Goal: Task Accomplishment & Management: Complete application form

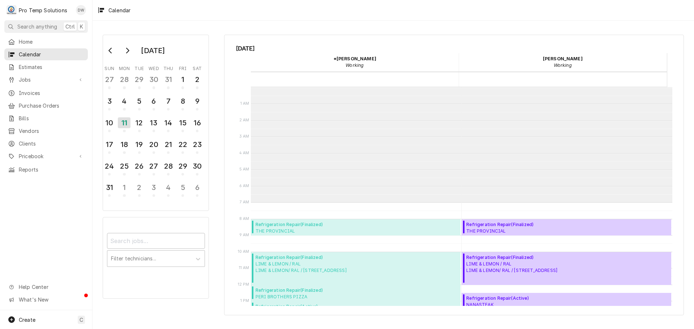
scroll to position [115, 0]
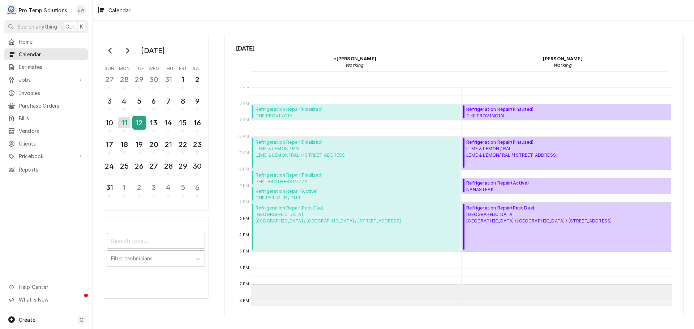
click at [137, 124] on div "12" at bounding box center [139, 123] width 13 height 12
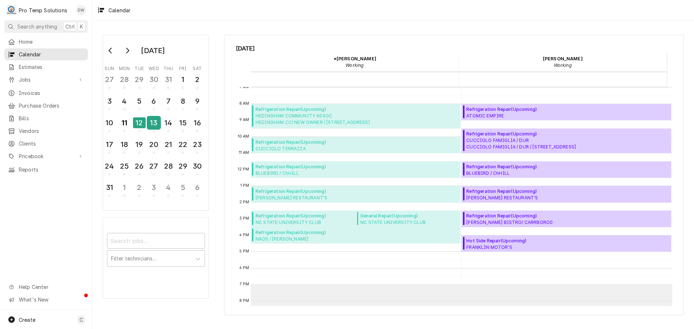
click at [150, 126] on div "13" at bounding box center [153, 123] width 13 height 12
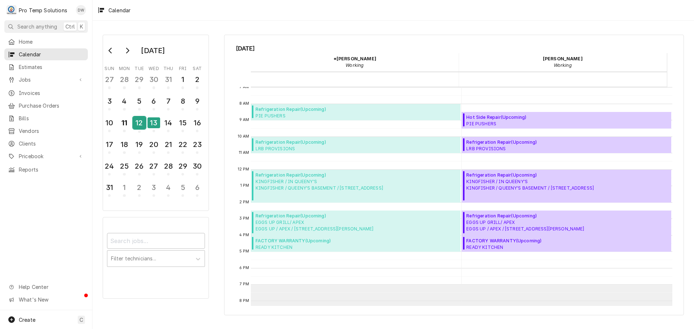
click at [140, 126] on div "12" at bounding box center [139, 123] width 13 height 12
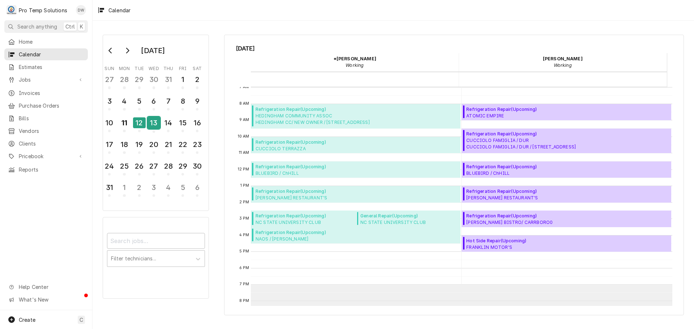
click at [151, 126] on div "13" at bounding box center [153, 123] width 13 height 12
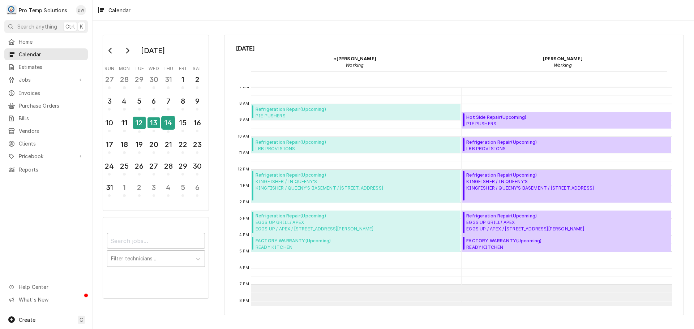
click at [171, 125] on div "14" at bounding box center [168, 123] width 13 height 12
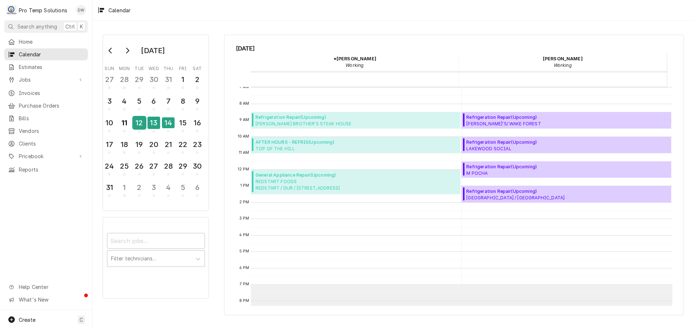
click at [140, 124] on div "12" at bounding box center [139, 123] width 13 height 12
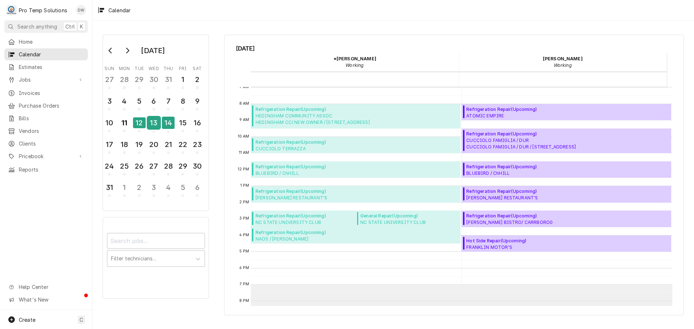
click at [154, 122] on div "13" at bounding box center [153, 123] width 13 height 12
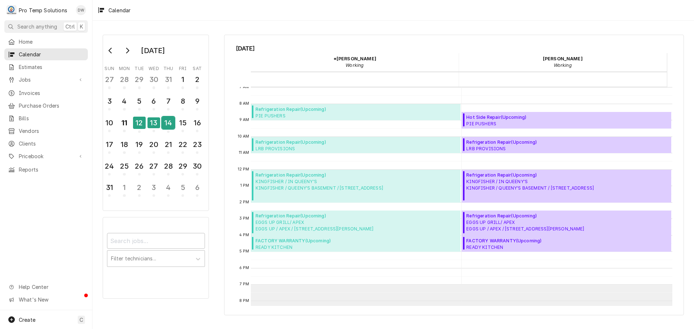
click at [168, 124] on div "14" at bounding box center [168, 123] width 13 height 12
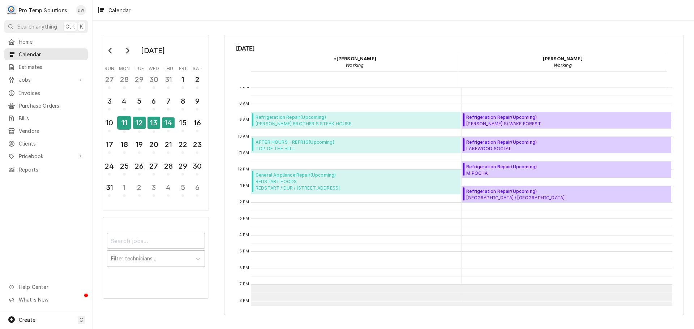
click at [127, 128] on div "11" at bounding box center [124, 123] width 13 height 12
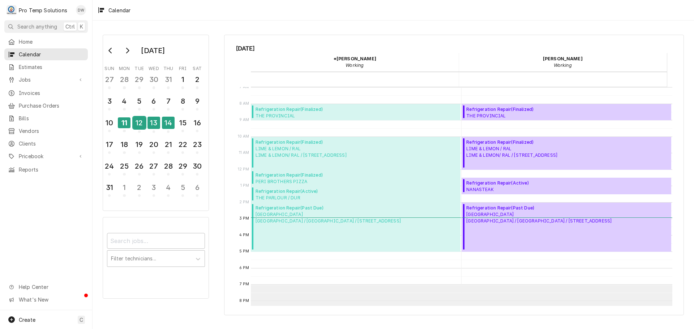
click at [141, 126] on div "12" at bounding box center [139, 123] width 13 height 12
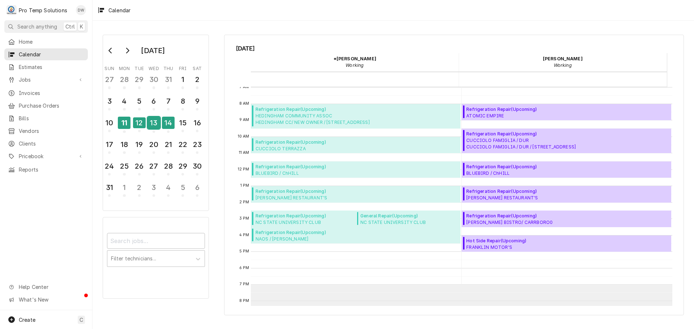
click at [157, 126] on div "13" at bounding box center [153, 123] width 13 height 12
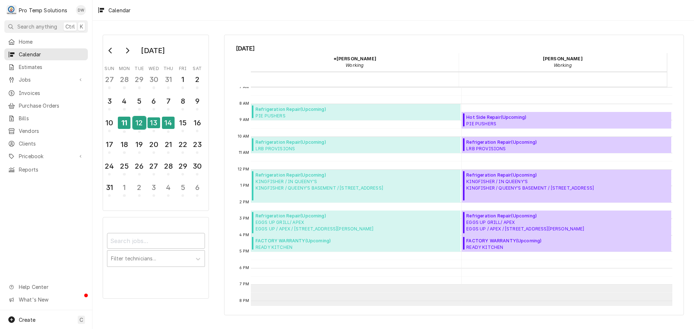
click at [140, 127] on div "12" at bounding box center [139, 123] width 13 height 12
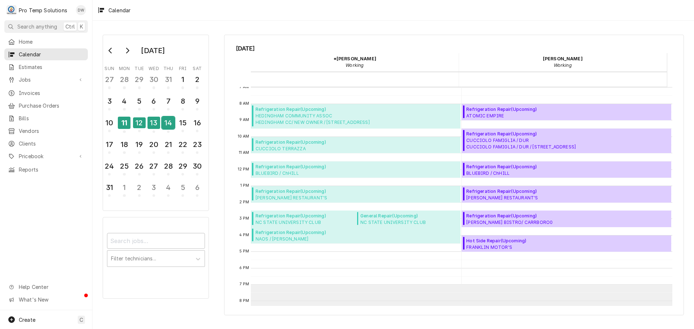
click at [170, 123] on div "14" at bounding box center [168, 123] width 13 height 12
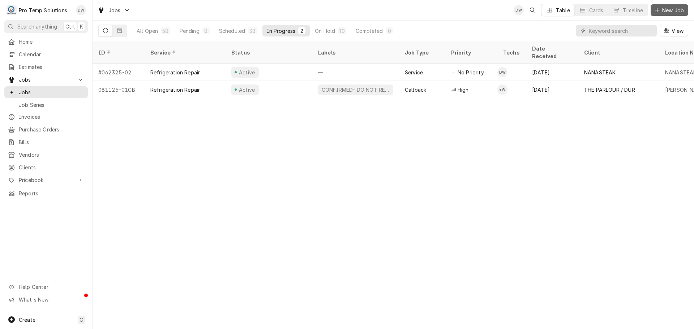
click at [673, 11] on span "New Job" at bounding box center [673, 11] width 25 height 8
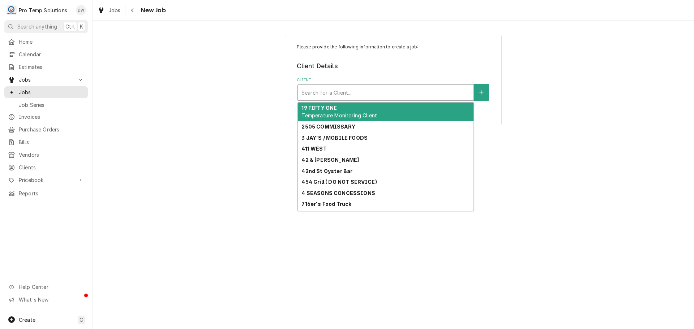
click at [389, 93] on div "Client" at bounding box center [385, 92] width 168 height 13
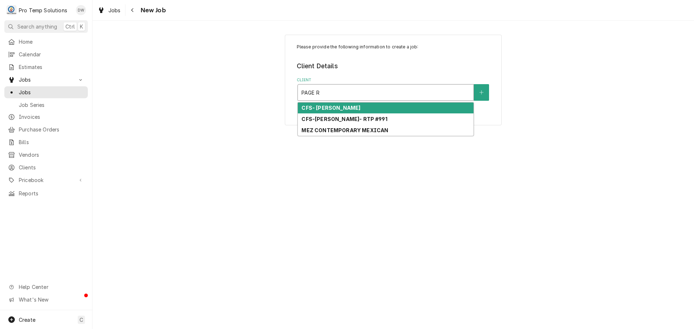
type input "PAGE R"
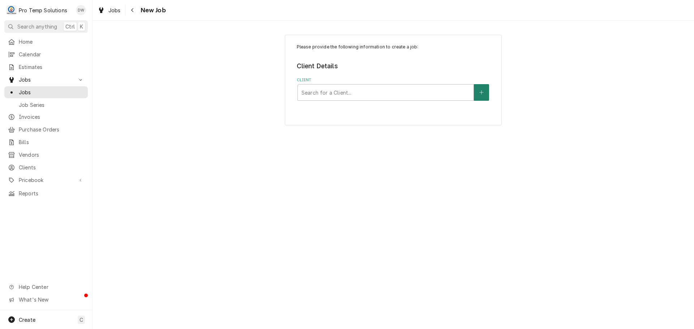
click at [478, 91] on button "Client" at bounding box center [481, 92] width 15 height 17
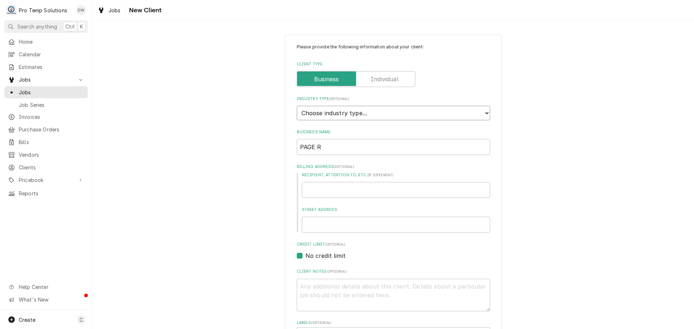
click at [482, 110] on select "Choose industry type... Residential Commercial Industrial Government" at bounding box center [393, 113] width 193 height 14
select select "2"
click at [297, 106] on select "Choose industry type... Residential Commercial Industrial Government" at bounding box center [393, 113] width 193 height 14
click at [469, 146] on input "PAGE R" at bounding box center [393, 147] width 193 height 16
type textarea "x"
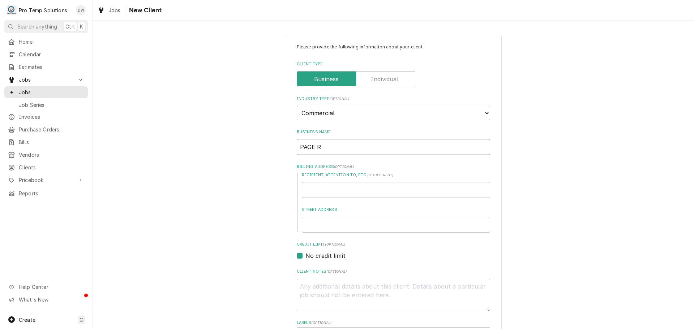
type input "PAGE RO"
type textarea "x"
type input "PAGE ROA"
type textarea "x"
type input "PAGE ROAD"
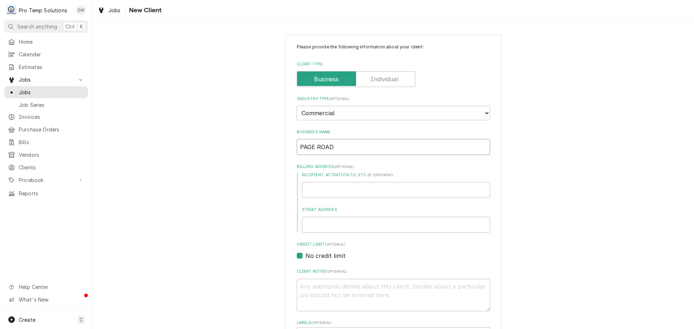
type textarea "x"
type input "PAGE ROAD"
type textarea "x"
type input "PAGE ROAD G"
type textarea "x"
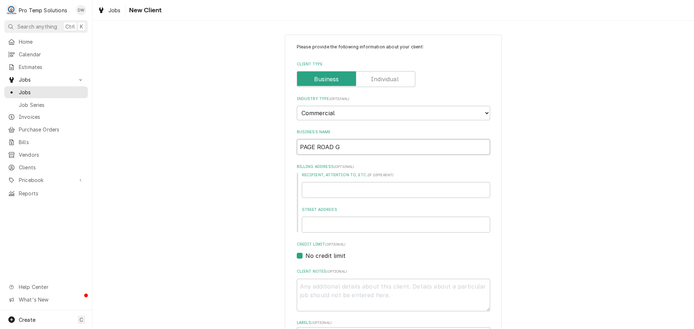
type input "PAGE ROAD GR"
type textarea "x"
type input "PAGE ROAD GRI"
type textarea "x"
type input "PAGE ROAD GRIL"
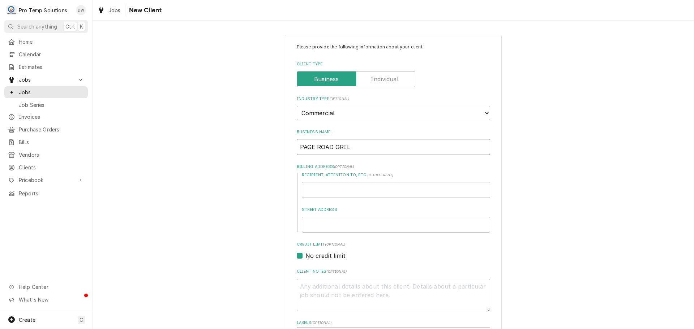
type textarea "x"
type input "PAGE ROAD GRILL"
type textarea "x"
type input "PAGE ROAD GRILL"
click at [385, 189] on input "Recipient, Attention To, etc. ( if different )" at bounding box center [396, 190] width 188 height 16
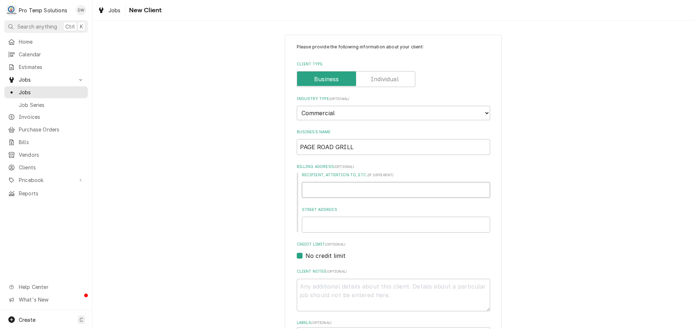
type textarea "x"
type input "5"
type textarea "x"
type input "54"
type textarea "x"
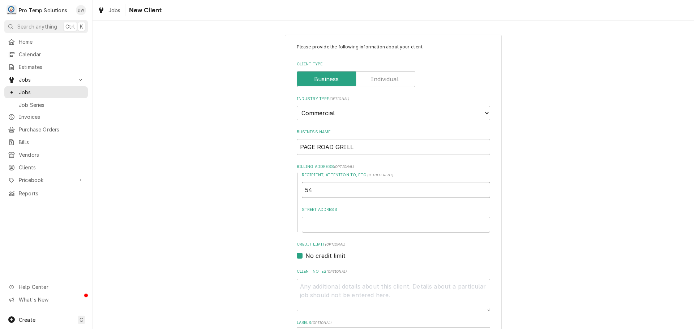
type input "541"
type textarea "x"
type input "5416"
type textarea "x"
type input "541"
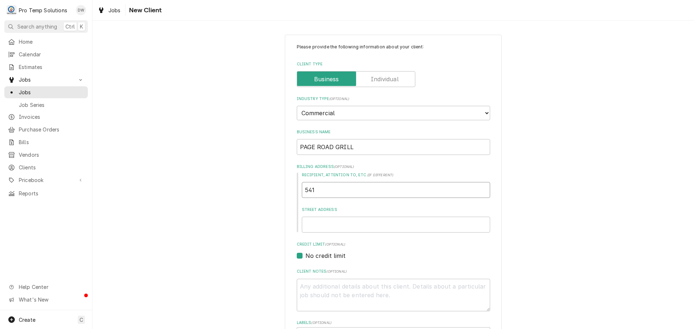
type textarea "x"
type input "54"
type textarea "x"
type input "5"
type textarea "x"
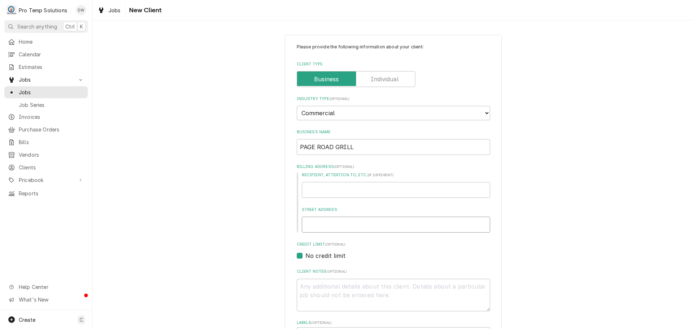
click at [334, 224] on input "Street Address" at bounding box center [396, 225] width 188 height 16
type textarea "x"
type input "5"
type textarea "x"
type input "54"
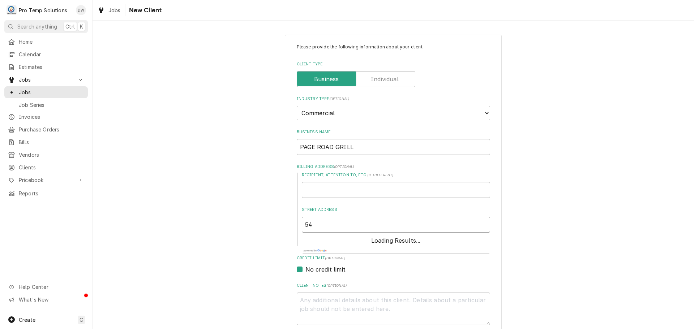
type textarea "x"
type input "541"
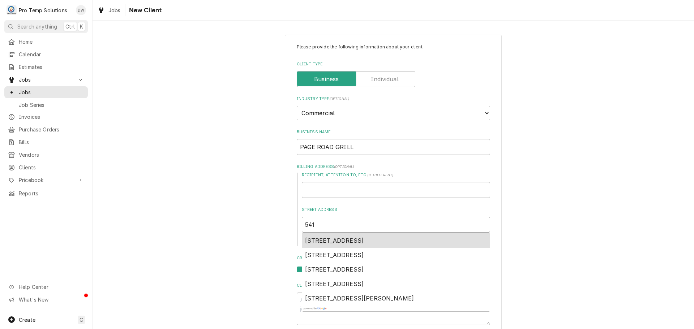
type textarea "x"
type input "5416"
type textarea "x"
type input "5416P"
type textarea "x"
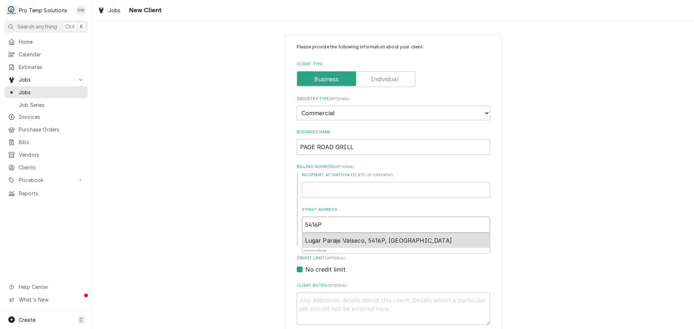
type input "5416PA"
type textarea "x"
type input "5416PAG"
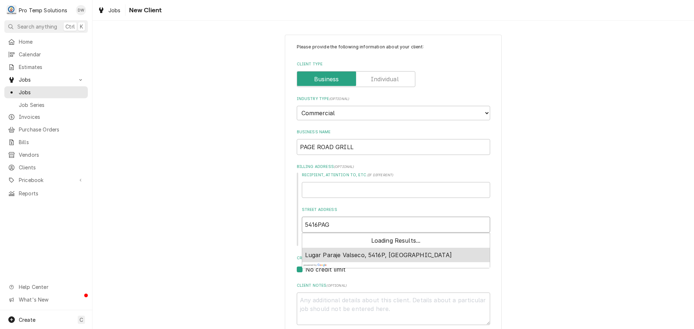
type textarea "x"
type input "5416PAGE"
type textarea "x"
type input "5416PAGE"
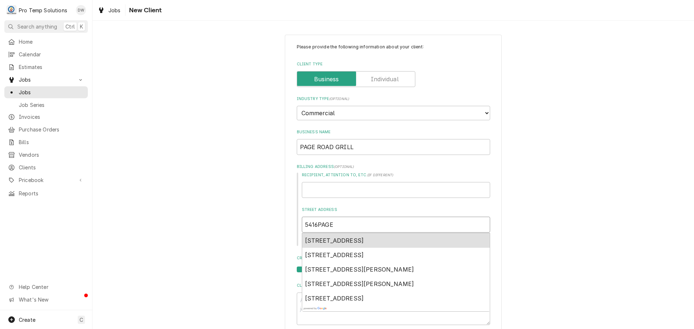
click at [362, 240] on span "5416 Page Road, Durham, NC, USA" at bounding box center [334, 240] width 59 height 7
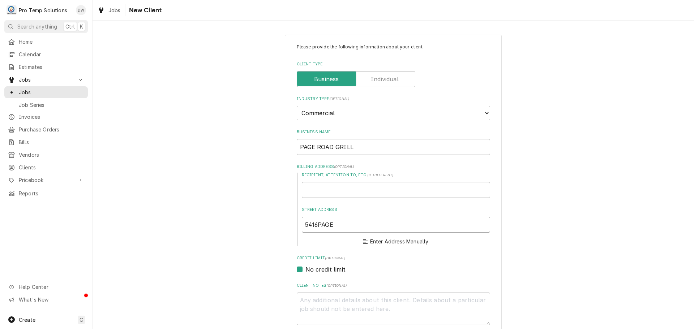
type textarea "x"
type input "5416 Page Rd"
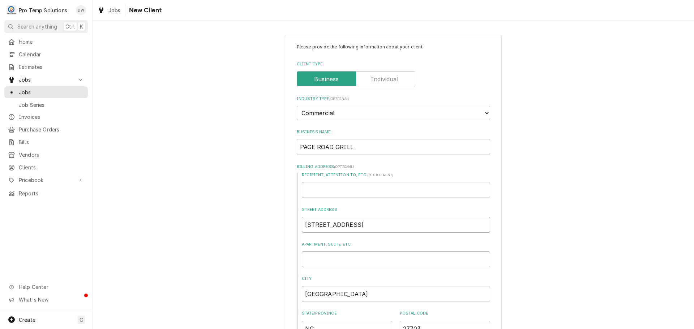
type textarea "x"
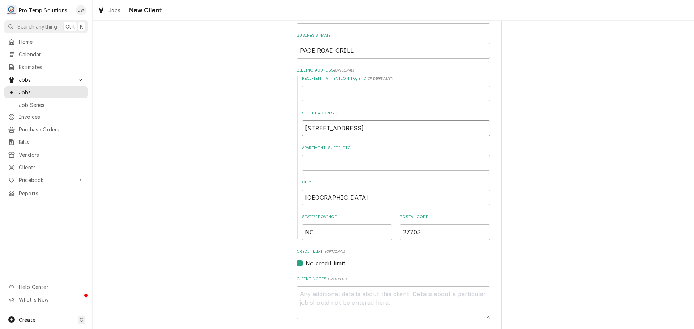
scroll to position [223, 0]
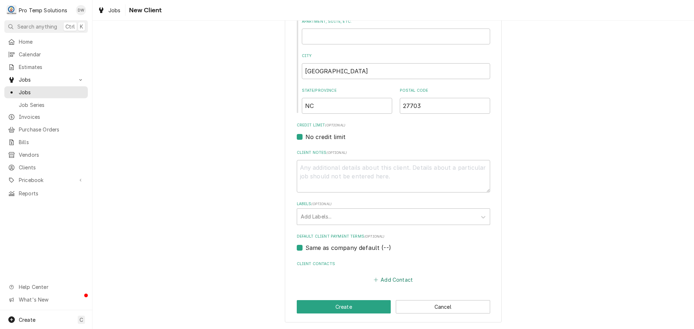
type input "5416 Page Rd"
click at [393, 279] on button "Add Contact" at bounding box center [393, 280] width 42 height 10
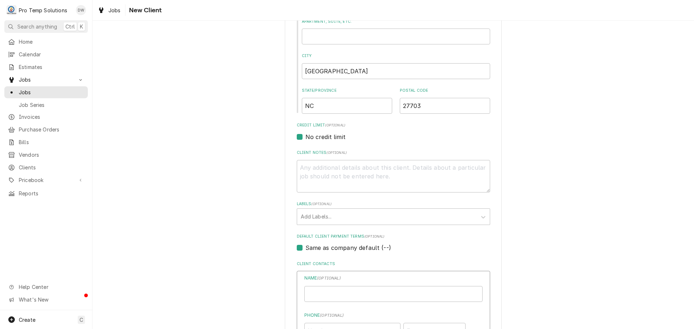
type textarea "x"
click at [357, 292] on input "Business Name" at bounding box center [393, 294] width 178 height 16
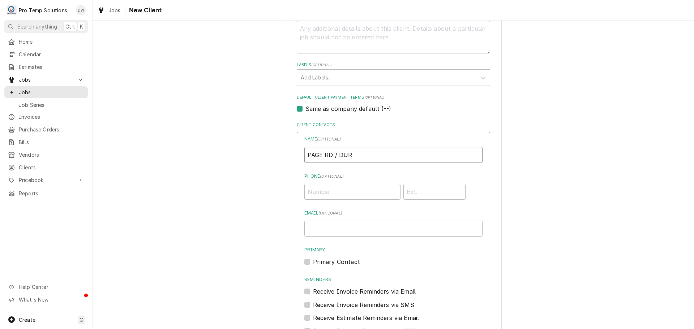
scroll to position [368, 0]
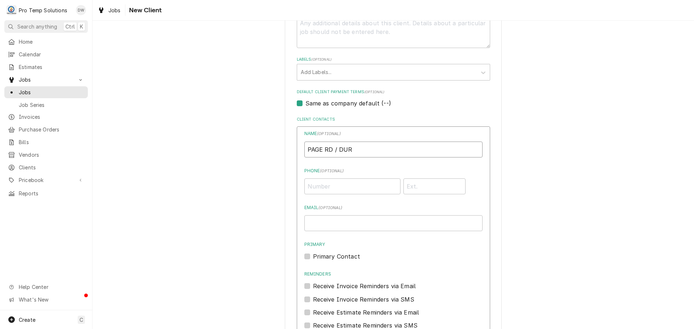
type input "PAGE RD / DUR"
click at [363, 181] on input "Phone ( optional )" at bounding box center [352, 187] width 96 height 16
type input "(919) 908-8900"
click at [374, 226] on input "Email ( optional )" at bounding box center [393, 223] width 178 height 16
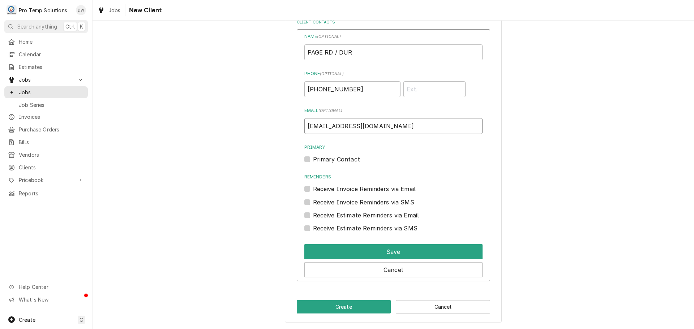
type input "protempsolutions@gmail.com"
click at [313, 160] on label "Primary Contact" at bounding box center [336, 159] width 47 height 9
click at [313, 160] on input "Primary" at bounding box center [402, 163] width 178 height 16
checkbox input "true"
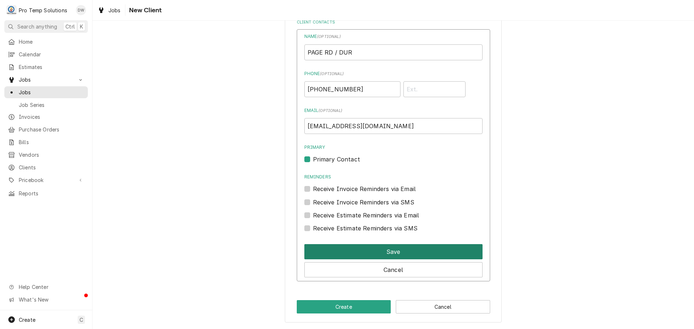
click at [391, 253] on button "Save" at bounding box center [393, 251] width 178 height 15
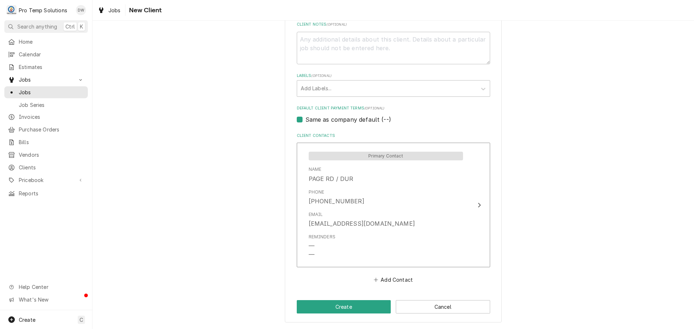
scroll to position [351, 0]
click at [342, 308] on button "Create" at bounding box center [344, 306] width 94 height 13
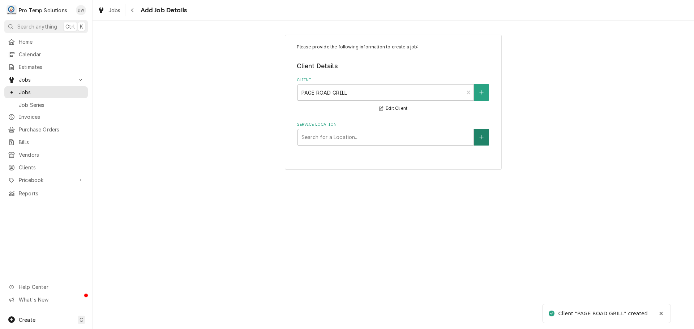
click at [480, 137] on icon "Create New Location" at bounding box center [481, 137] width 4 height 5
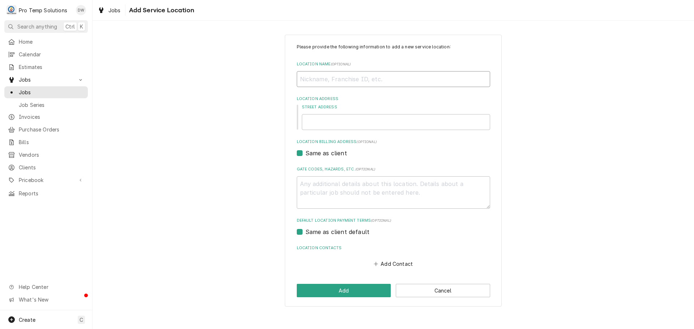
click at [414, 76] on input "Location Name ( optional )" at bounding box center [393, 79] width 193 height 16
type textarea "x"
type input "p"
type textarea "x"
type input "pa"
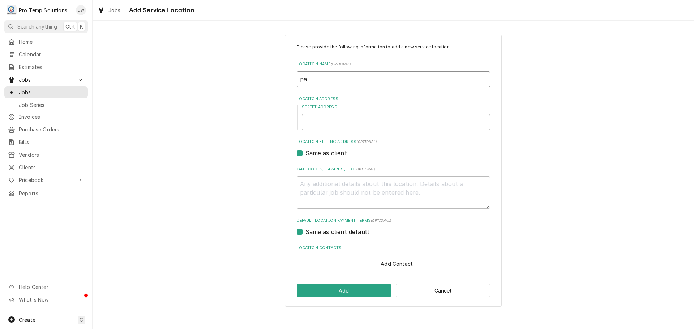
type textarea "x"
type input "pag"
type textarea "x"
type input "page"
type textarea "x"
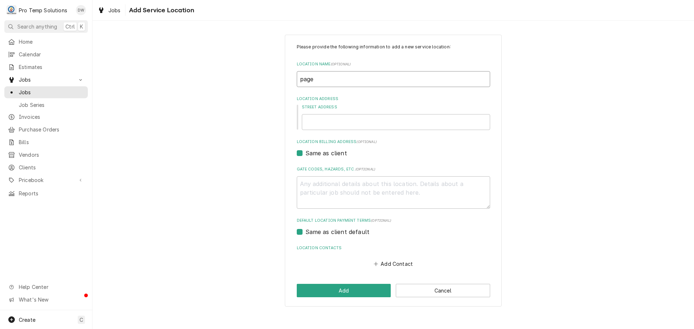
type input "page"
type textarea "x"
type input "page r"
type textarea "x"
type input "page rd"
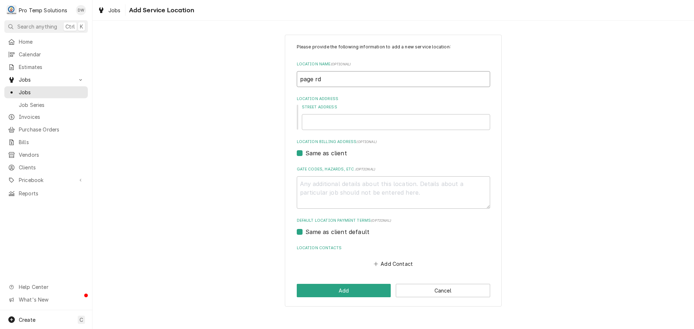
type textarea "x"
type input "page rd"
type textarea "x"
type input "page rd g"
type textarea "x"
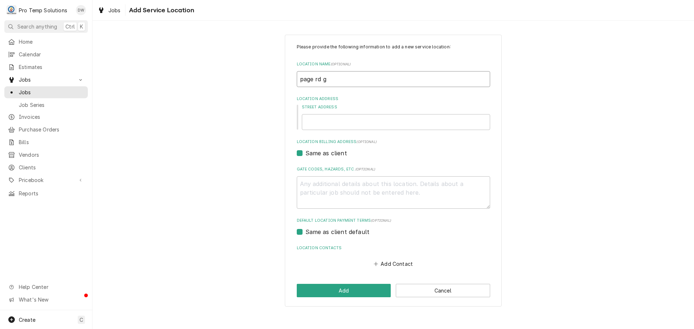
type input "page rd gr"
type textarea "x"
type input "page rd gri"
type textarea "x"
type input "page rd gril"
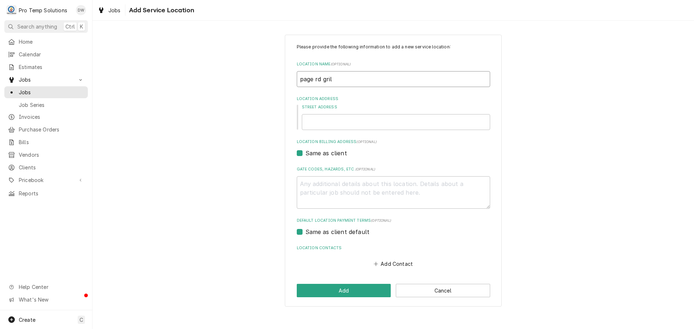
type textarea "x"
type input "page rd grill"
type textarea "x"
type input "page rd grill"
type textarea "x"
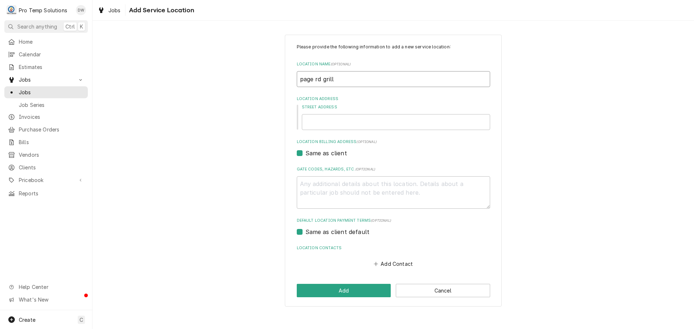
type input "page rd grill /"
type textarea "x"
type input "page rd grill /"
type textarea "x"
type input "page rd grill / d"
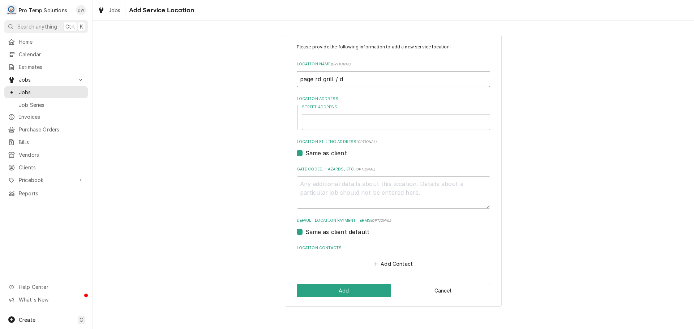
type textarea "x"
type input "page rd grill / du"
type textarea "x"
type input "page rd grill / dur"
type textarea "x"
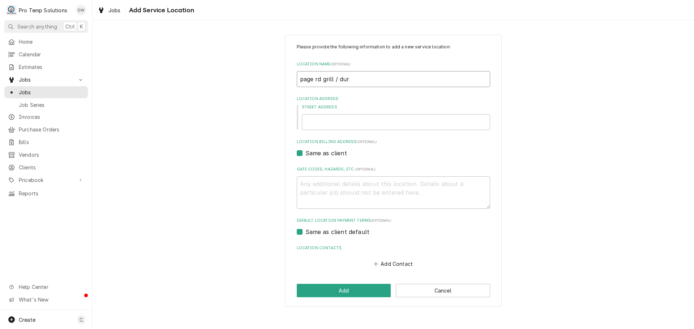
type input "page rd grill / du"
type textarea "x"
type input "page rd grill / d"
type textarea "x"
type input "page rd grill /"
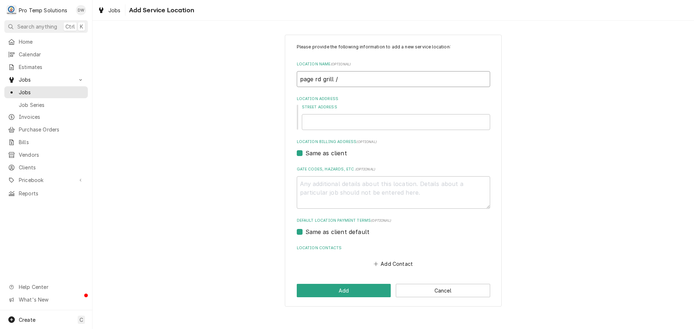
type textarea "x"
type input "page rd grill /"
type textarea "x"
type input "page rd grill"
type textarea "x"
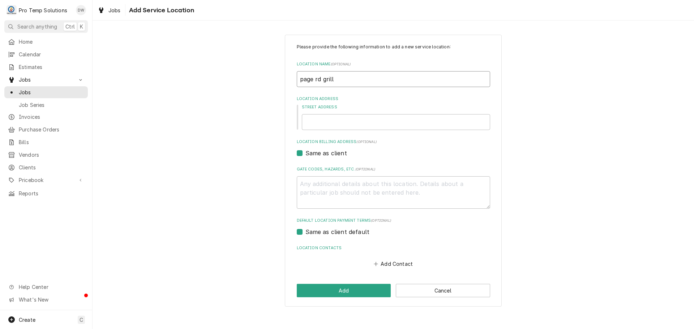
type input "page rd grill"
type textarea "x"
type input "page rd gril"
type textarea "x"
type input "page rd gri"
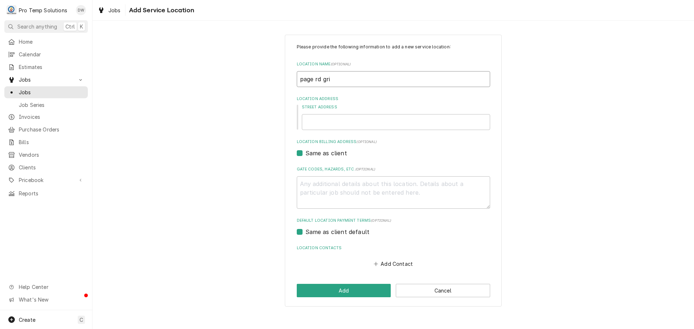
type textarea "x"
type input "page rd gr"
type textarea "x"
type input "page rd g"
type textarea "x"
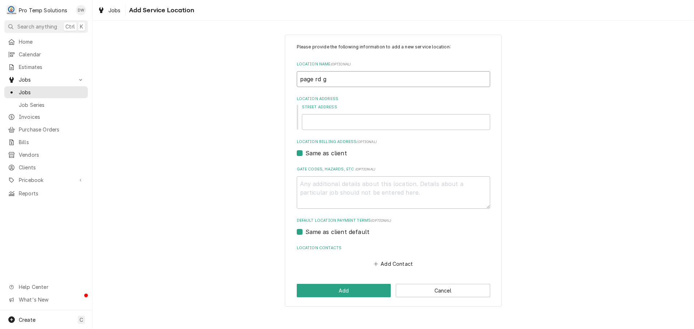
type input "page rd"
type textarea "x"
type input "page rd"
type textarea "x"
type input "page r"
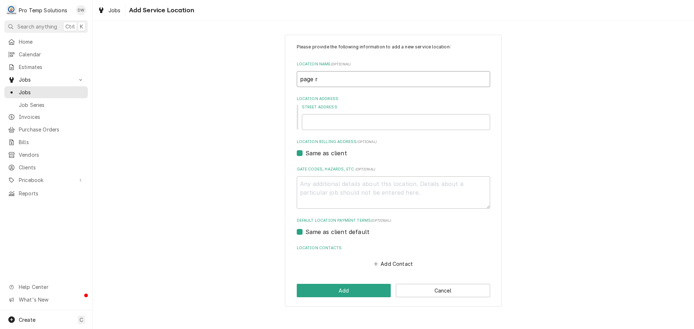
type textarea "x"
type input "page"
type textarea "x"
type input "page"
type textarea "x"
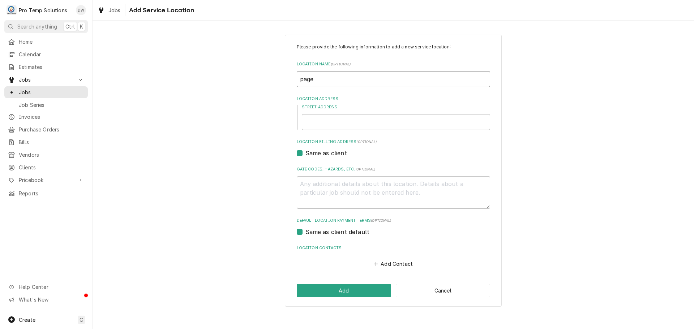
type input "pag"
type textarea "x"
type input "pa"
type textarea "x"
type input "p"
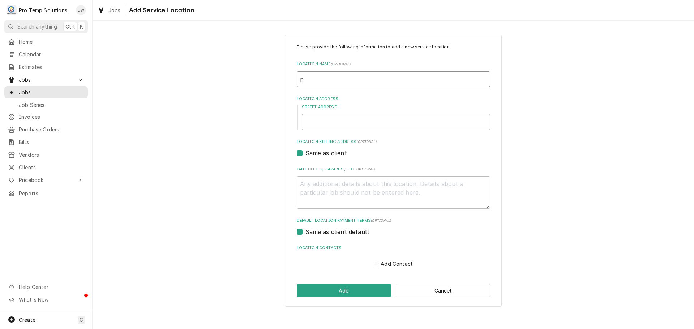
type textarea "x"
type input "P"
type textarea "x"
type input "PA"
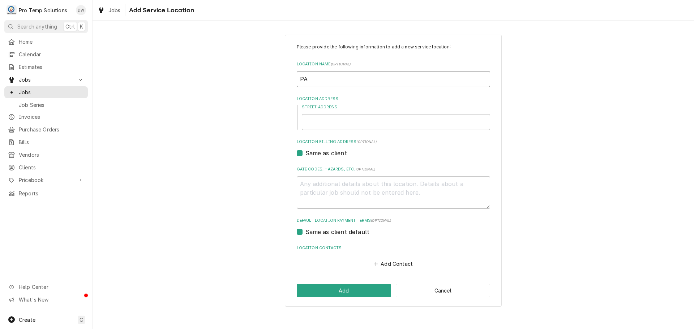
type textarea "x"
type input "PAG"
type textarea "x"
type input "PAGE"
type textarea "x"
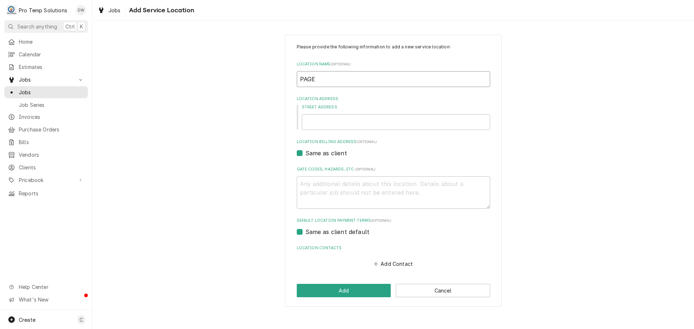
type input "PAGE"
type textarea "x"
type input "PAGE R"
type textarea "x"
type input "PAGE RD"
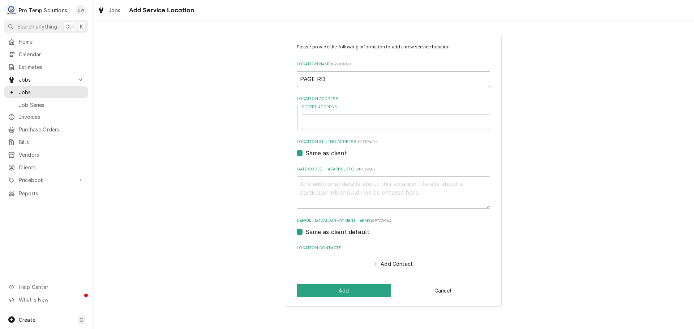
type textarea "x"
type input "PAGE RD"
type textarea "x"
type input "PAGE RD G"
type textarea "x"
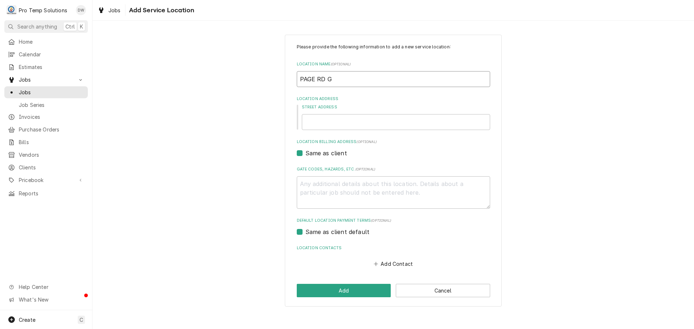
type input "PAGE RD GR"
type textarea "x"
type input "PAGE RD GRI"
type textarea "x"
type input "PAGE RD GRIL"
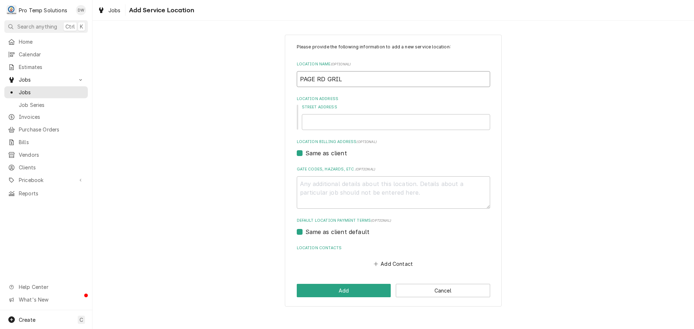
type textarea "x"
type input "PAGE RD GRILL"
type textarea "x"
type input "PAGE RD GRILL"
type textarea "x"
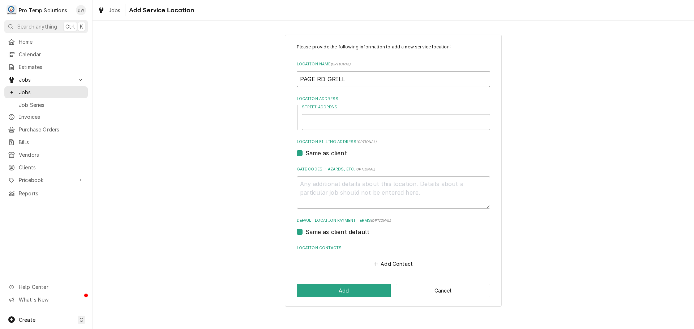
type input "PAGE RD GRILL /"
type textarea "x"
type input "PAGE RD GRILL /"
type textarea "x"
type input "PAGE RD GRILL / D"
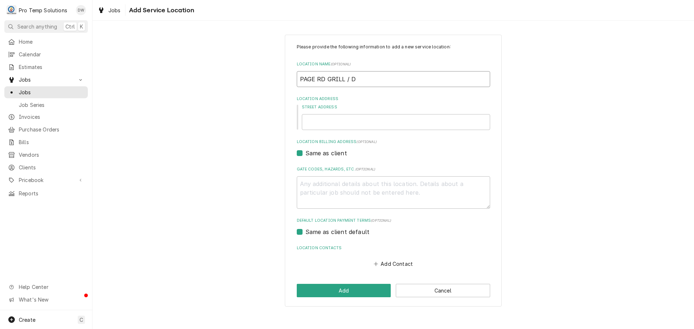
type textarea "x"
type input "PAGE RD GRILL / DU"
type textarea "x"
type input "PAGE RD GRILL / DUR"
type textarea "x"
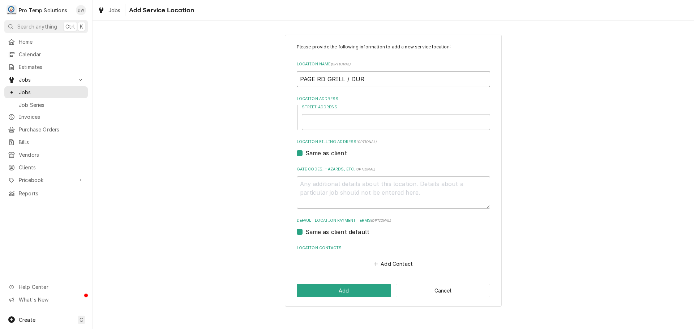
type input "PAGE RD GRILL / DUR"
click at [350, 119] on input "Street Address" at bounding box center [396, 122] width 188 height 16
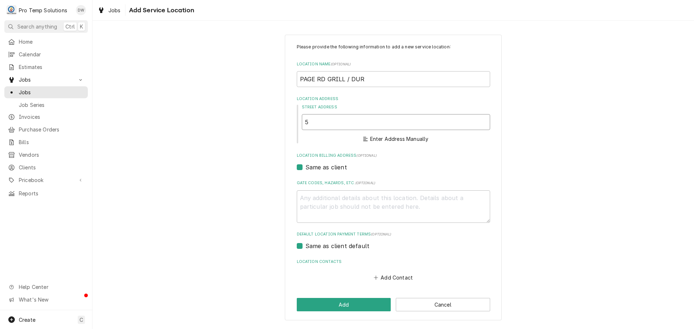
type textarea "x"
type input "5"
type textarea "x"
type input "54"
type textarea "x"
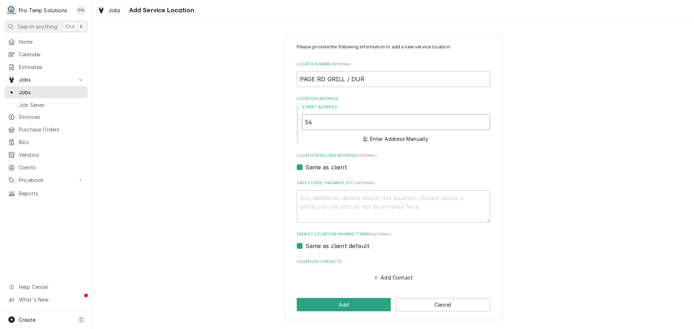
type input "541"
type textarea "x"
type input "5416"
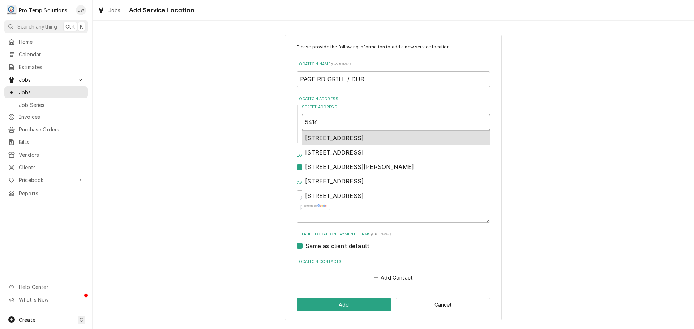
type textarea "x"
type input "5416"
type textarea "x"
type input "5416 P"
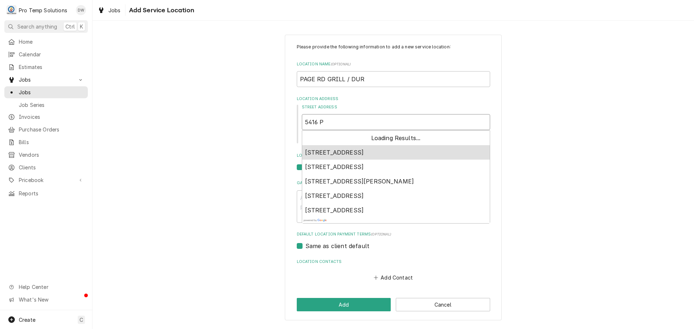
type textarea "x"
type input "5416 PA"
type textarea "x"
type input "5416 PAG"
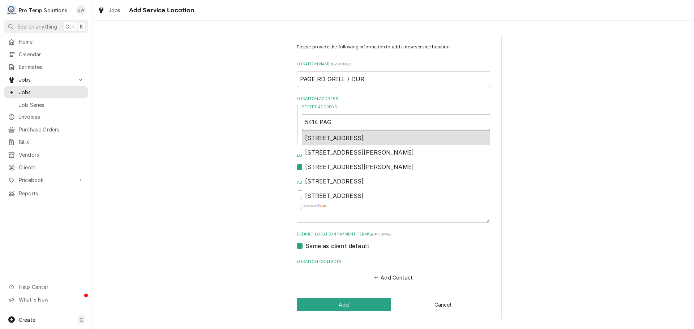
type textarea "x"
type input "5416 PAGE"
click at [349, 136] on span "5416 Page Road, Durham, NC, USA" at bounding box center [334, 137] width 59 height 7
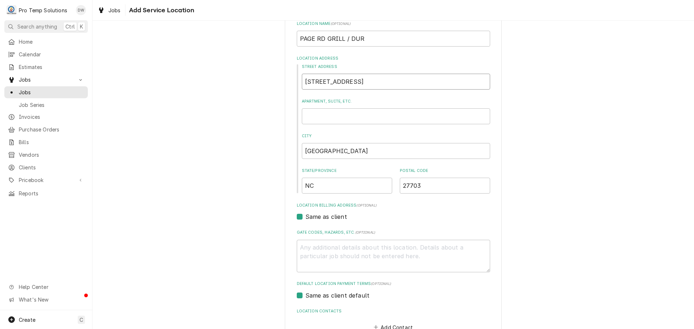
scroll to position [88, 0]
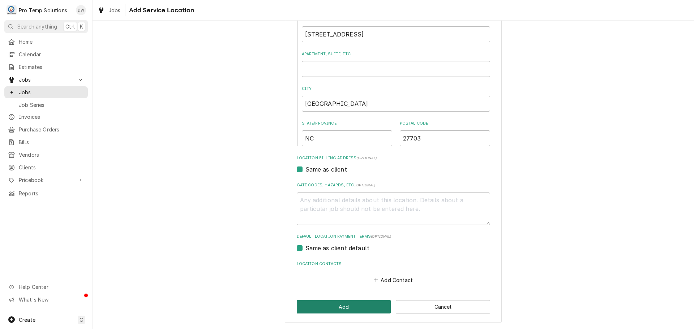
click at [344, 307] on button "Add" at bounding box center [344, 306] width 94 height 13
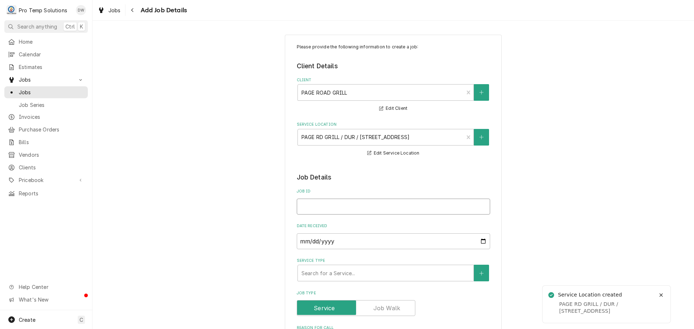
click at [342, 207] on input "Job ID" at bounding box center [393, 207] width 193 height 16
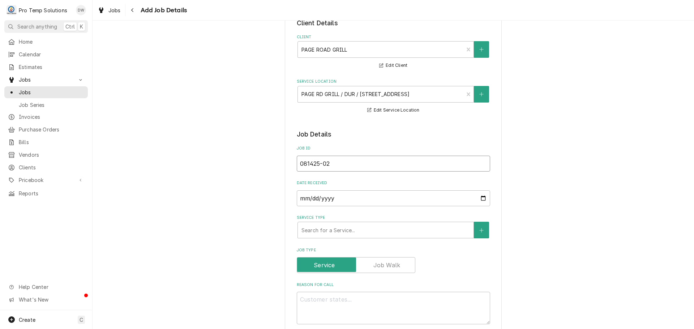
scroll to position [145, 0]
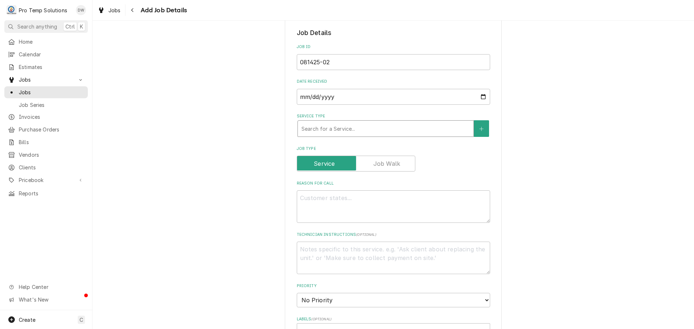
click at [350, 128] on div "Service Type" at bounding box center [385, 128] width 168 height 13
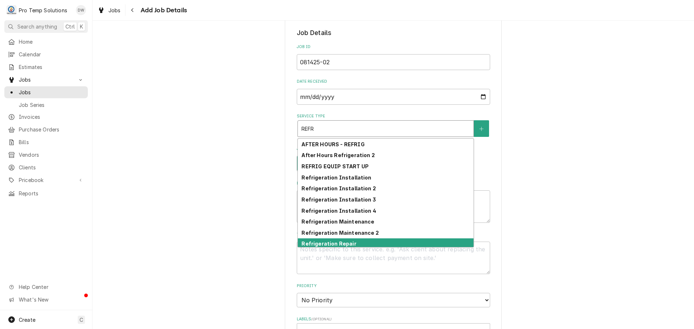
click at [339, 242] on strong "Refrigeration Repair" at bounding box center [328, 244] width 55 height 6
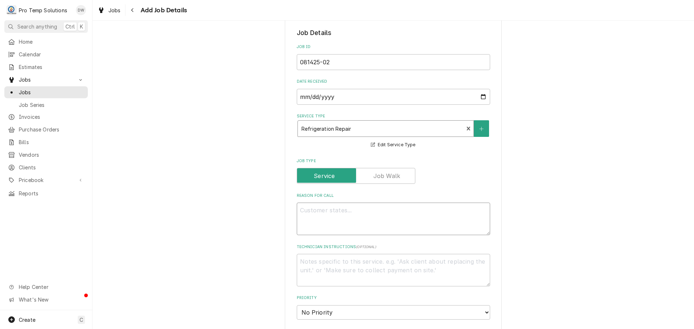
click at [338, 214] on textarea "Reason For Call" at bounding box center [393, 219] width 193 height 33
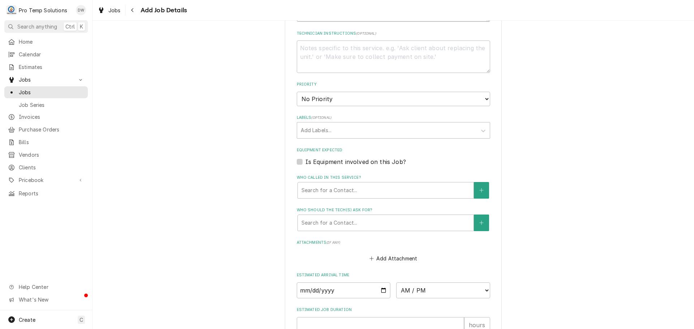
scroll to position [361, 0]
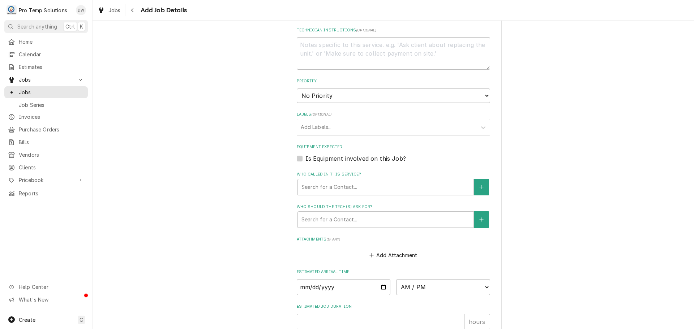
click at [305, 160] on label "Is Equipment involved on this Job?" at bounding box center [355, 158] width 100 height 9
click at [305, 160] on input "Equipment Expected" at bounding box center [401, 162] width 193 height 16
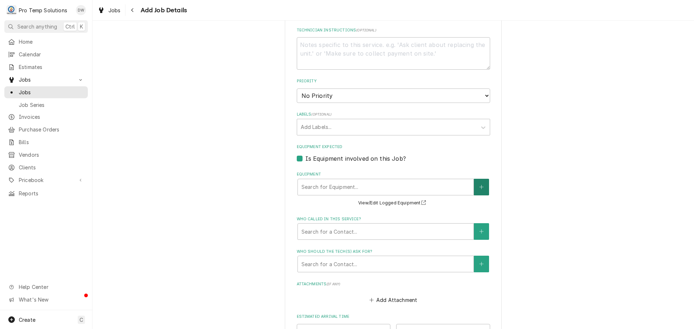
click at [479, 185] on icon "Create New Equipment" at bounding box center [481, 187] width 4 height 5
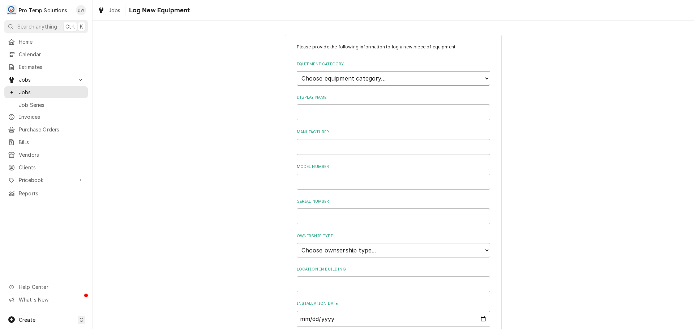
click at [480, 78] on select "Choose equipment category... Cooking Equipment Fryers Ice Machines Ovens and Ra…" at bounding box center [393, 78] width 193 height 14
click at [297, 71] on select "Choose equipment category... Cooking Equipment Fryers Ice Machines Ovens and Ra…" at bounding box center [393, 78] width 193 height 14
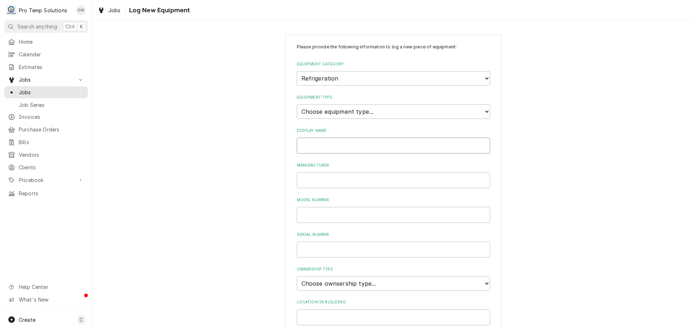
click at [332, 144] on input "Display Name" at bounding box center [393, 146] width 193 height 16
click at [371, 110] on select "Choose equipment type... Bar Refrigeration Blast Chiller Chef Base Freezer Chef…" at bounding box center [393, 111] width 193 height 14
click at [297, 104] on select "Choose equipment type... Bar Refrigeration Blast Chiller Chef Base Freezer Chef…" at bounding box center [393, 111] width 193 height 14
click at [357, 146] on input "Display Name" at bounding box center [393, 146] width 193 height 16
click at [309, 144] on input "2DR RIC" at bounding box center [393, 146] width 193 height 16
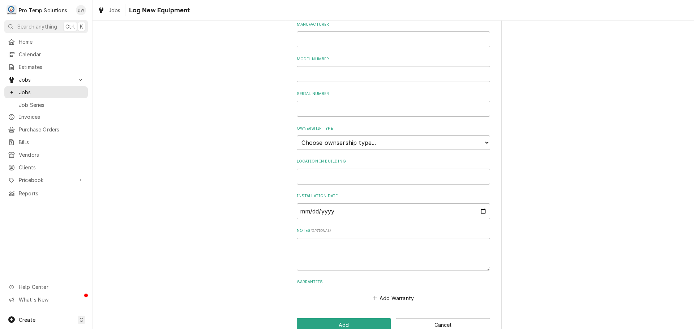
scroll to position [145, 0]
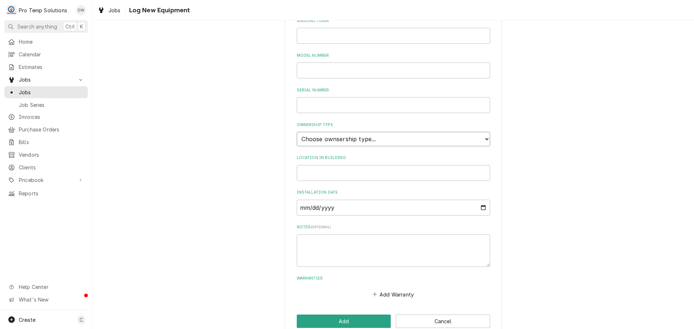
click at [351, 142] on select "Choose ownsership type... Unknown Owned Leased Rented" at bounding box center [393, 139] width 193 height 14
click at [297, 132] on select "Choose ownsership type... Unknown Owned Leased Rented" at bounding box center [393, 139] width 193 height 14
click at [327, 167] on input "Location in Building" at bounding box center [393, 173] width 193 height 16
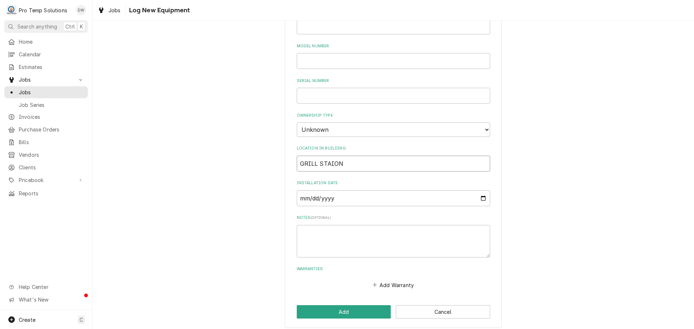
scroll to position [159, 0]
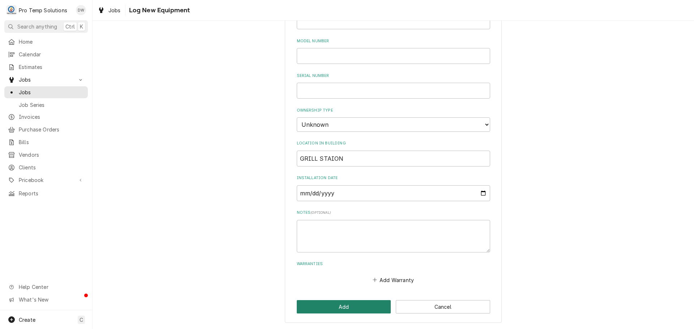
click at [351, 308] on button "Add" at bounding box center [344, 306] width 94 height 13
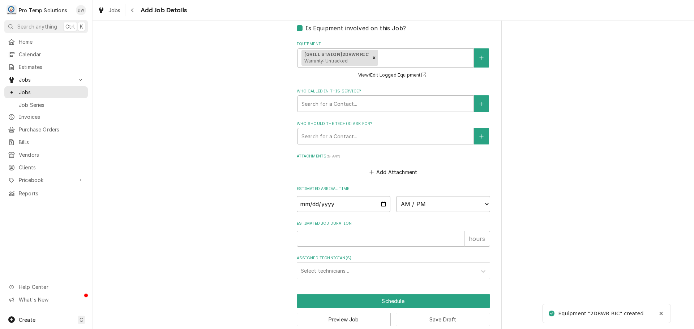
scroll to position [505, 0]
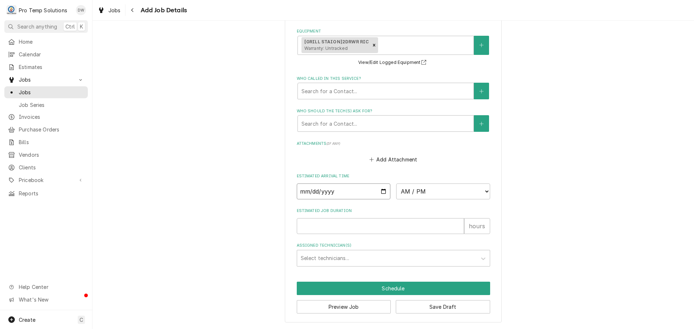
click at [381, 191] on input "Date" at bounding box center [344, 192] width 94 height 16
click at [484, 191] on select "AM / PM 6:00 AM 6:15 AM 6:30 AM 6:45 AM 7:00 AM 7:15 AM 7:30 AM 7:45 AM 8:00 AM…" at bounding box center [443, 192] width 94 height 16
click at [396, 184] on select "AM / PM 6:00 AM 6:15 AM 6:30 AM 6:45 AM 7:00 AM 7:15 AM 7:30 AM 7:45 AM 8:00 AM…" at bounding box center [443, 192] width 94 height 16
click at [428, 226] on input "Estimated Job Duration" at bounding box center [380, 226] width 167 height 16
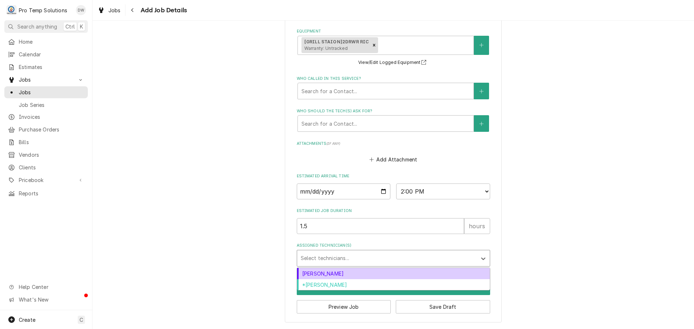
click at [341, 258] on div "Assigned Technician(s)" at bounding box center [387, 258] width 172 height 13
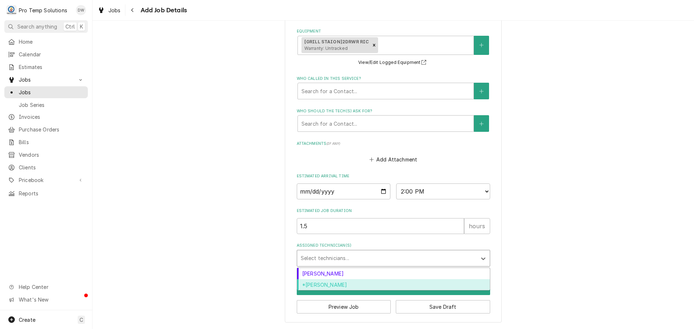
click at [339, 284] on div "*Kevin Williams" at bounding box center [393, 284] width 193 height 11
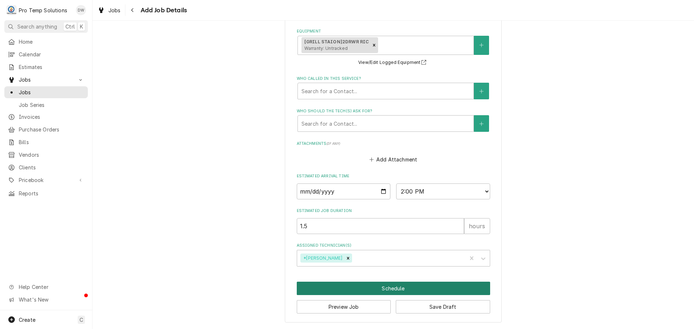
click at [393, 285] on button "Schedule" at bounding box center [393, 288] width 193 height 13
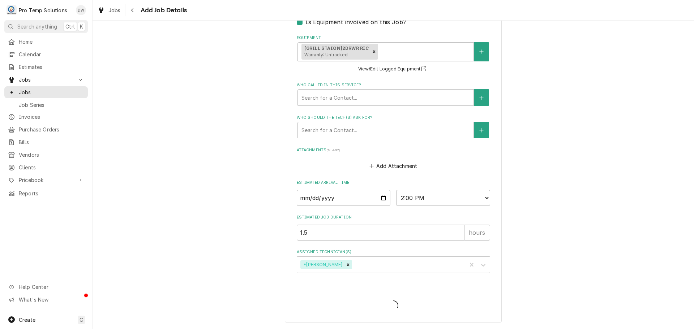
scroll to position [498, 0]
